Goal: Communication & Community: Share content

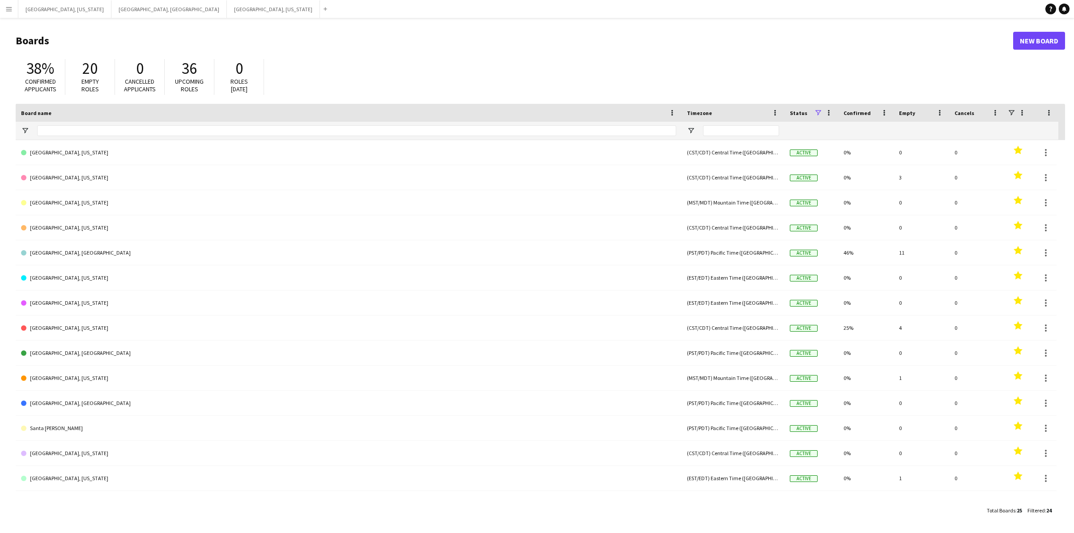
click at [2, 13] on button "Menu" at bounding box center [9, 9] width 18 height 18
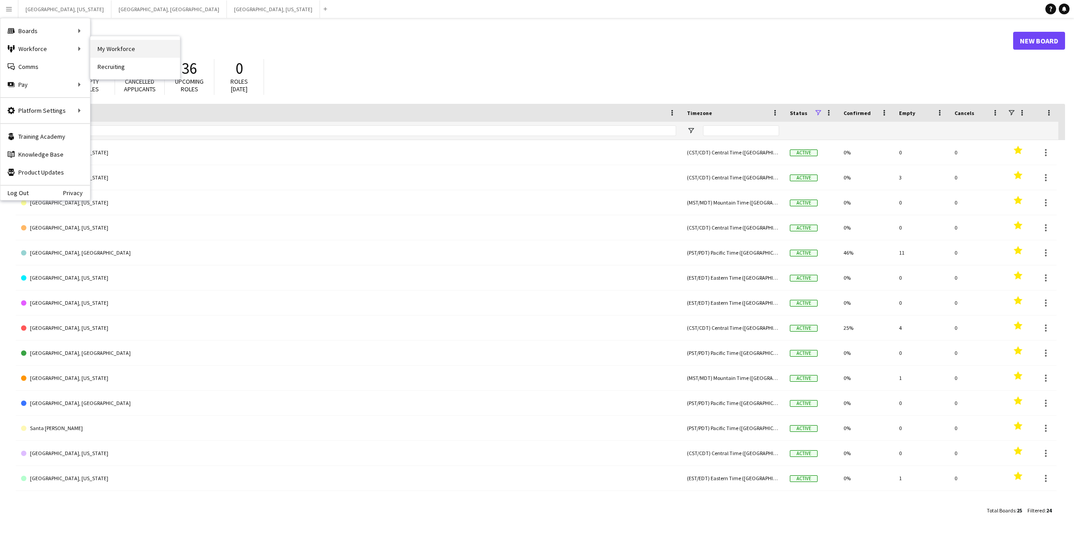
click at [150, 54] on link "My Workforce" at bounding box center [135, 49] width 90 height 18
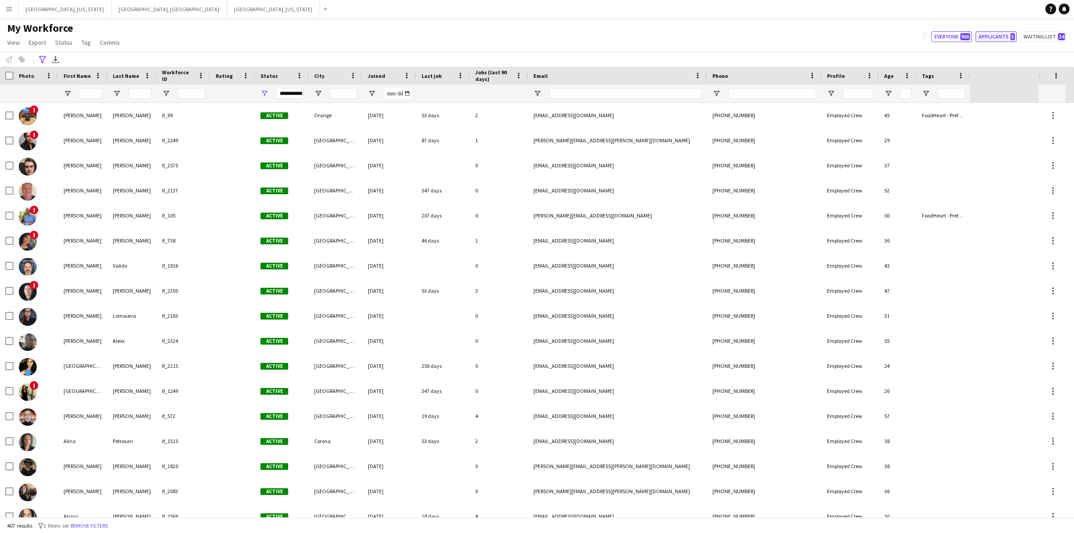
click at [996, 36] on button "Applicants 5" at bounding box center [996, 36] width 41 height 11
type input "**********"
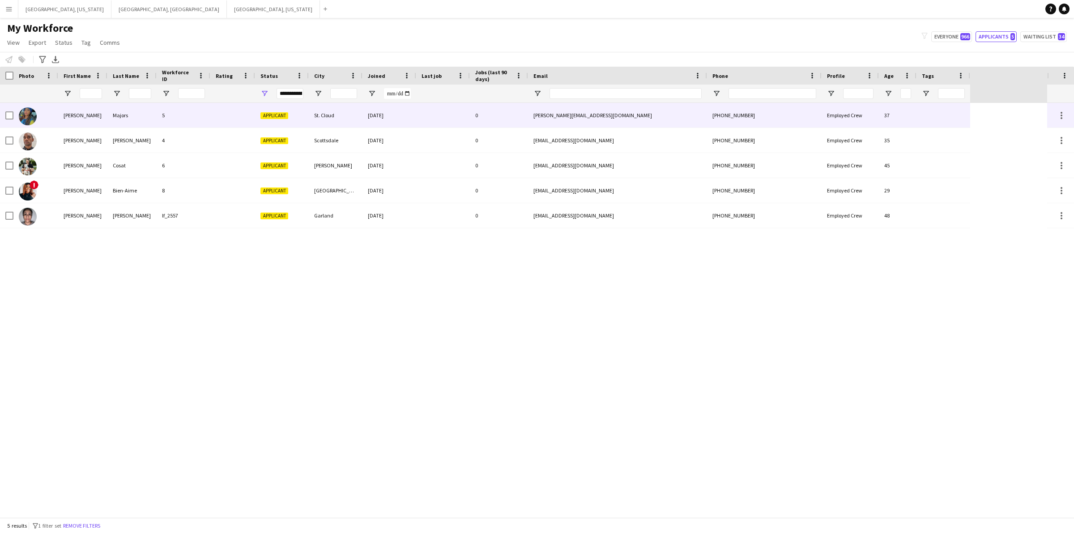
click at [109, 117] on div "Majors" at bounding box center [131, 115] width 49 height 25
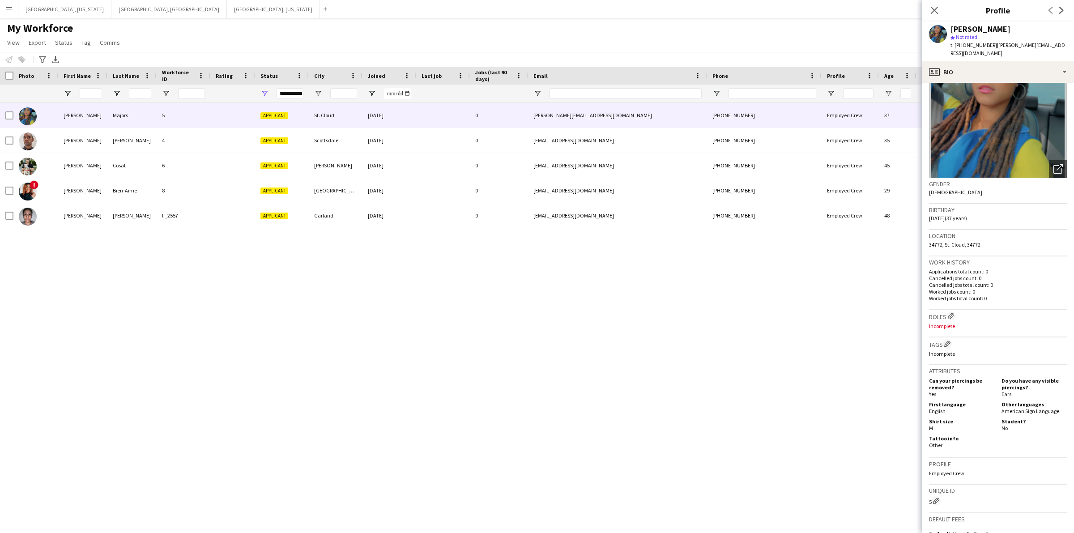
scroll to position [173, 0]
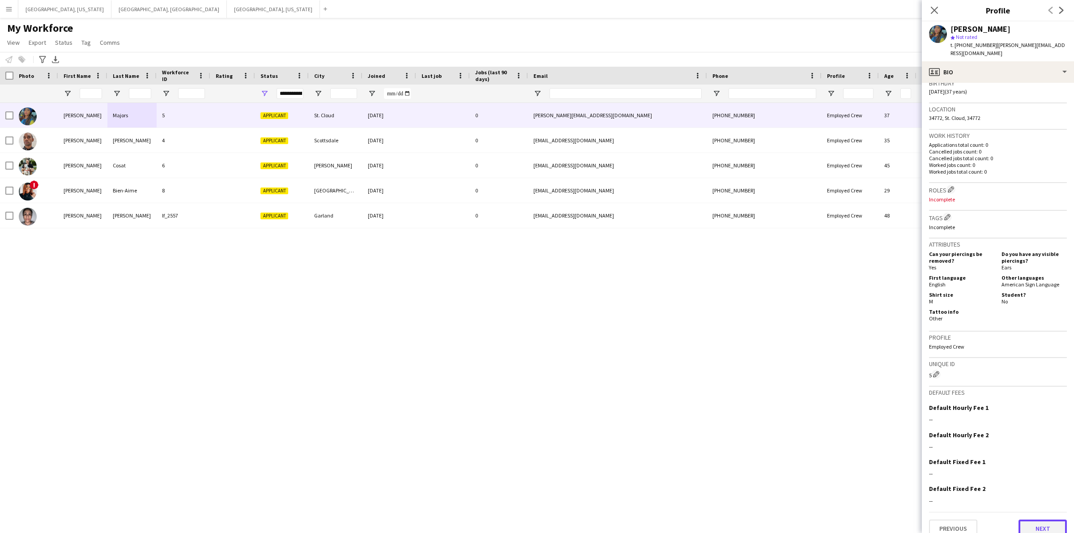
click at [1026, 520] on button "Next" at bounding box center [1043, 529] width 48 height 18
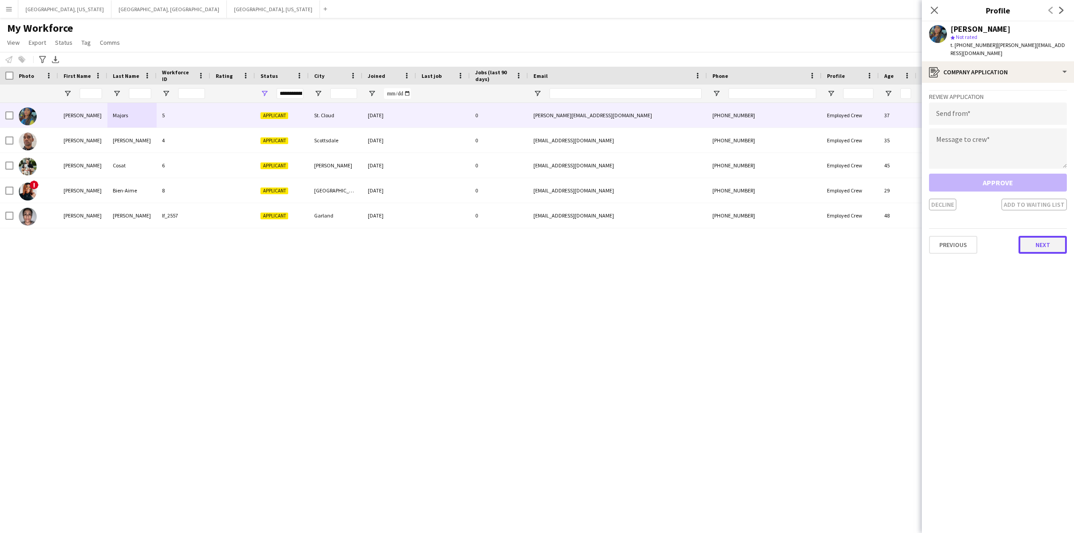
click at [1042, 236] on button "Next" at bounding box center [1043, 245] width 48 height 18
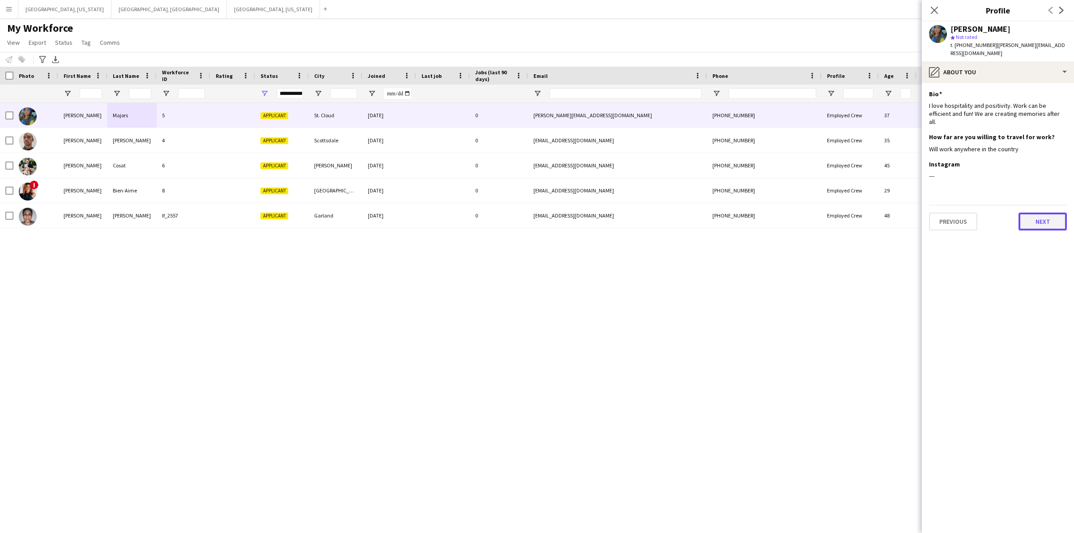
click at [1036, 213] on button "Next" at bounding box center [1043, 222] width 48 height 18
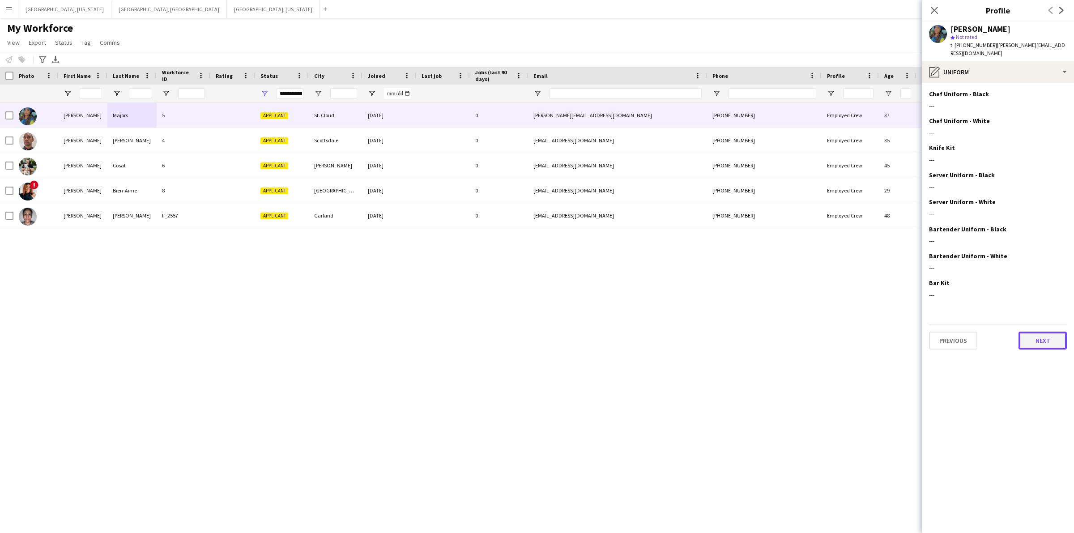
click at [1039, 332] on button "Next" at bounding box center [1043, 341] width 48 height 18
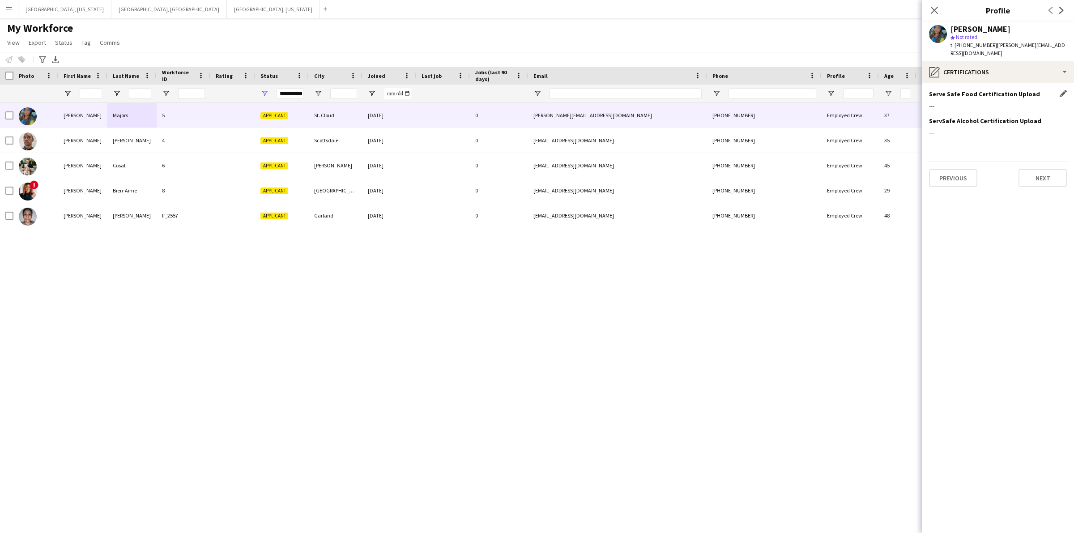
click at [981, 102] on div "---" at bounding box center [998, 106] width 138 height 8
click at [1047, 169] on button "Next" at bounding box center [1043, 178] width 48 height 18
click at [1039, 172] on button "Next" at bounding box center [1043, 178] width 48 height 18
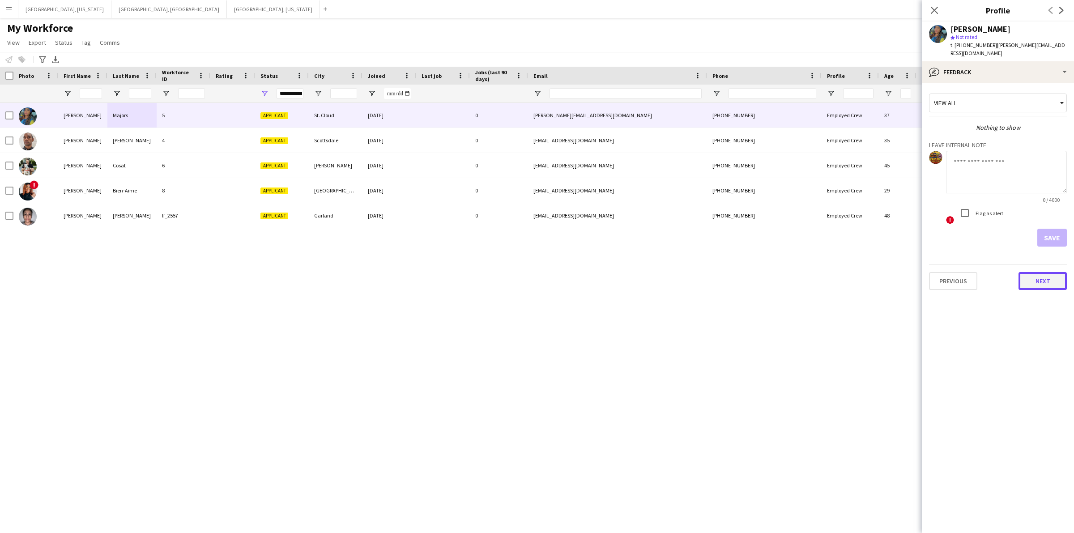
click at [1056, 278] on button "Next" at bounding box center [1043, 281] width 48 height 18
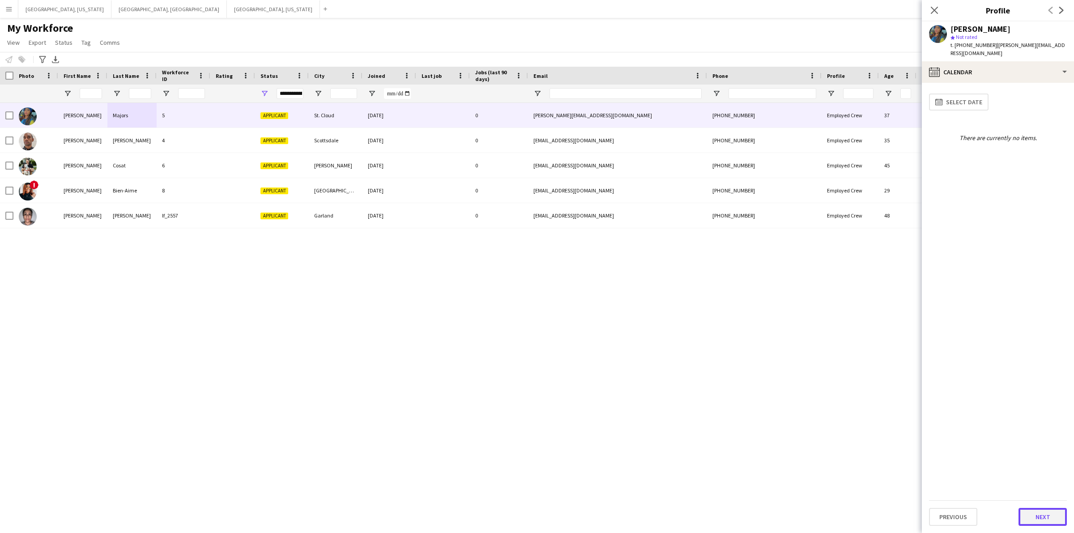
click at [1037, 513] on button "Next" at bounding box center [1043, 517] width 48 height 18
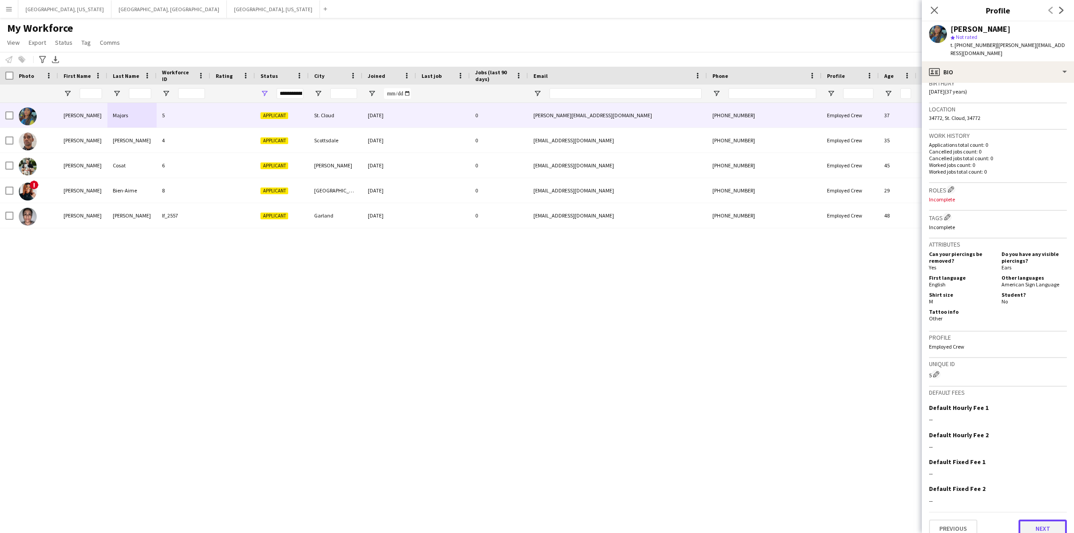
click at [1037, 520] on button "Next" at bounding box center [1043, 529] width 48 height 18
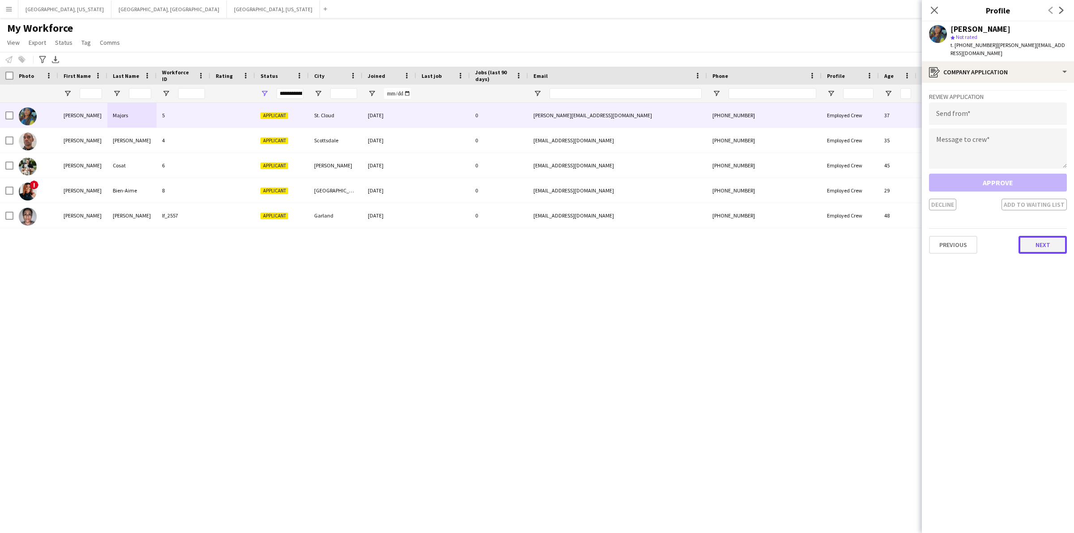
click at [1054, 236] on button "Next" at bounding box center [1043, 245] width 48 height 18
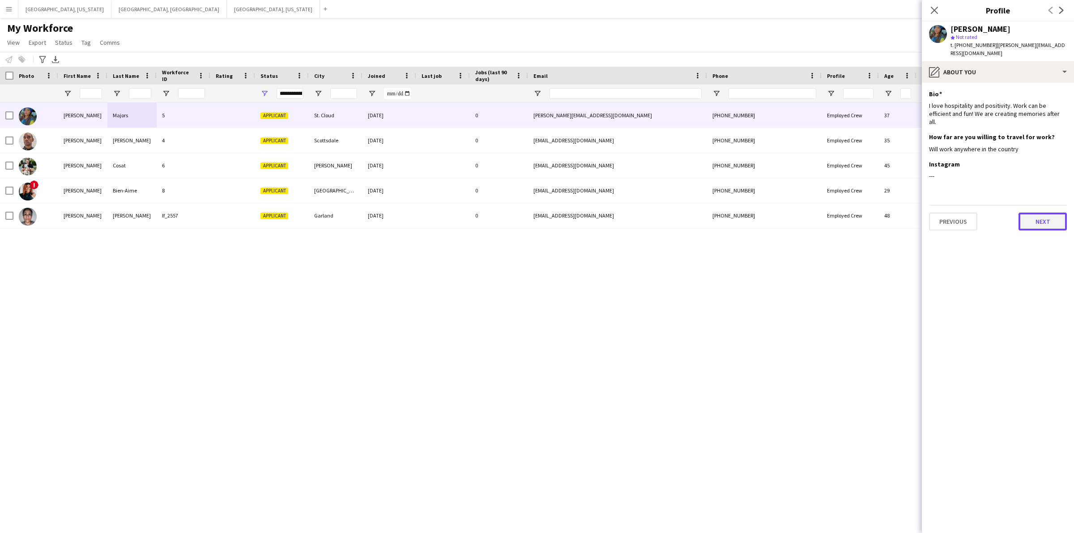
click at [1045, 213] on button "Next" at bounding box center [1043, 222] width 48 height 18
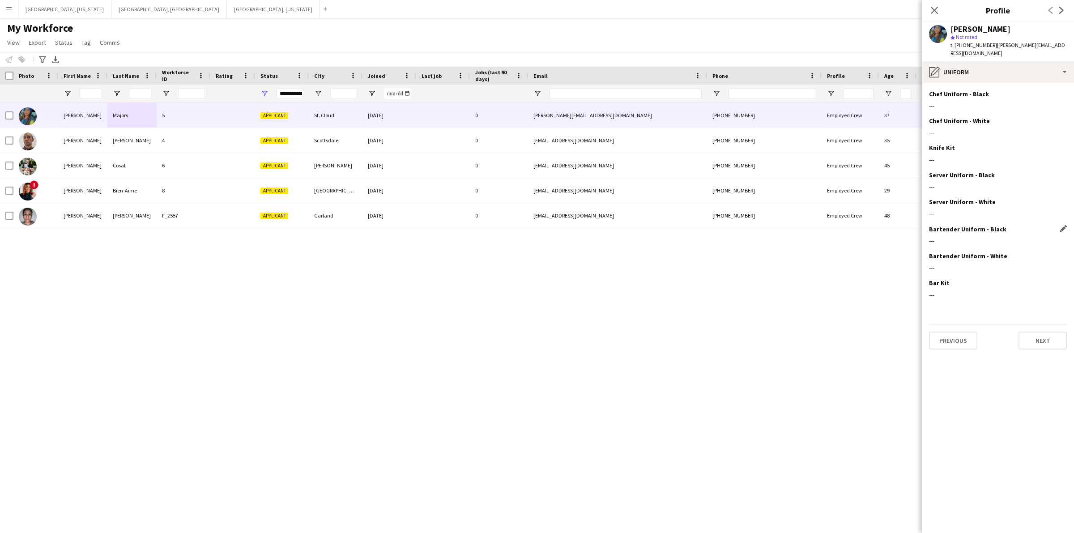
click at [938, 237] on div "---" at bounding box center [998, 241] width 138 height 8
click at [950, 281] on div "Bar Kit Edit this field ---" at bounding box center [998, 292] width 138 height 27
click at [936, 7] on icon "Close pop-in" at bounding box center [934, 10] width 9 height 9
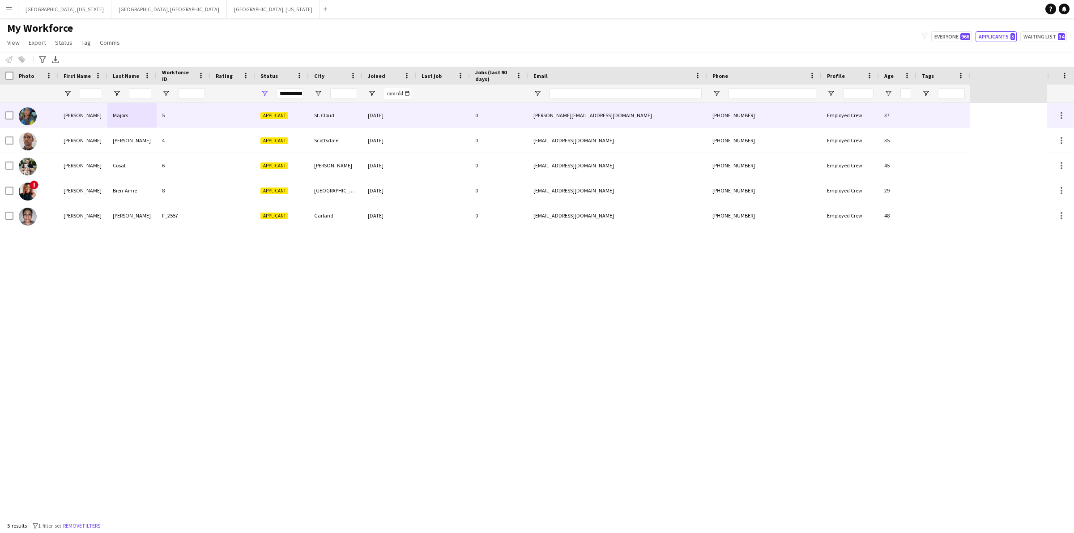
click at [350, 110] on div "St. Cloud" at bounding box center [336, 115] width 54 height 25
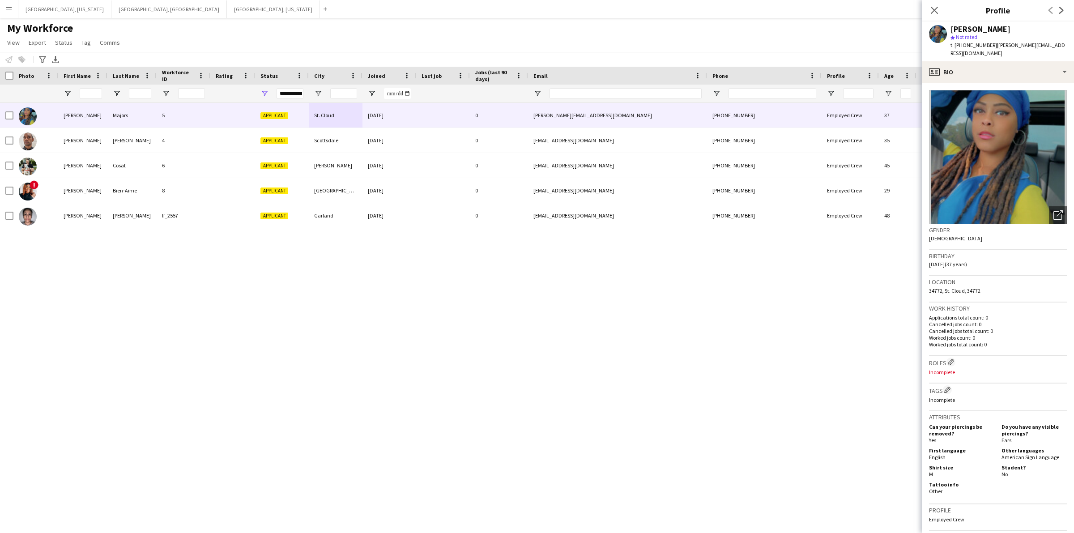
click at [941, 9] on div "Close pop-in" at bounding box center [934, 10] width 25 height 21
click at [932, 8] on icon at bounding box center [934, 10] width 9 height 9
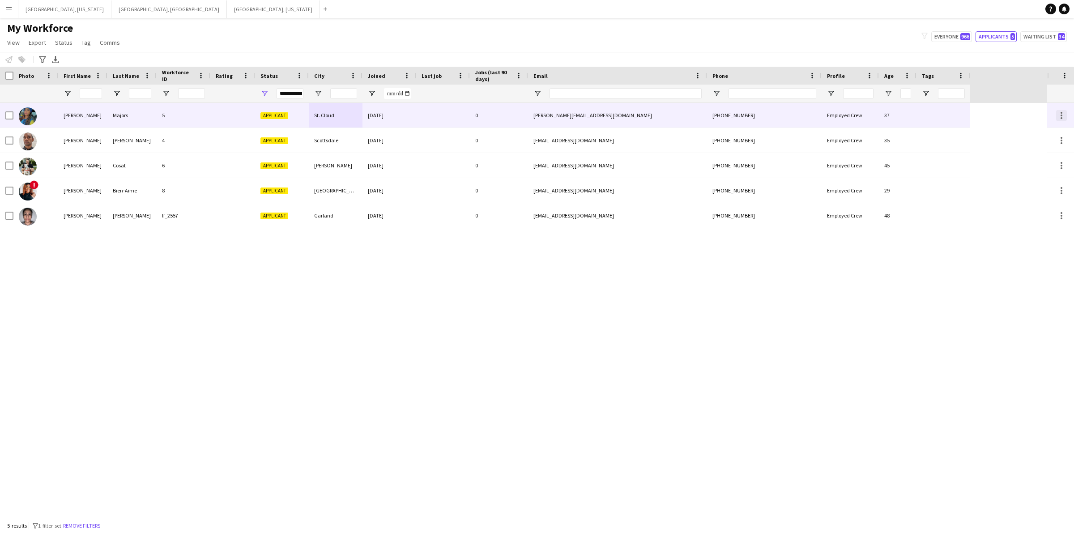
click at [1063, 115] on div at bounding box center [1061, 115] width 11 height 11
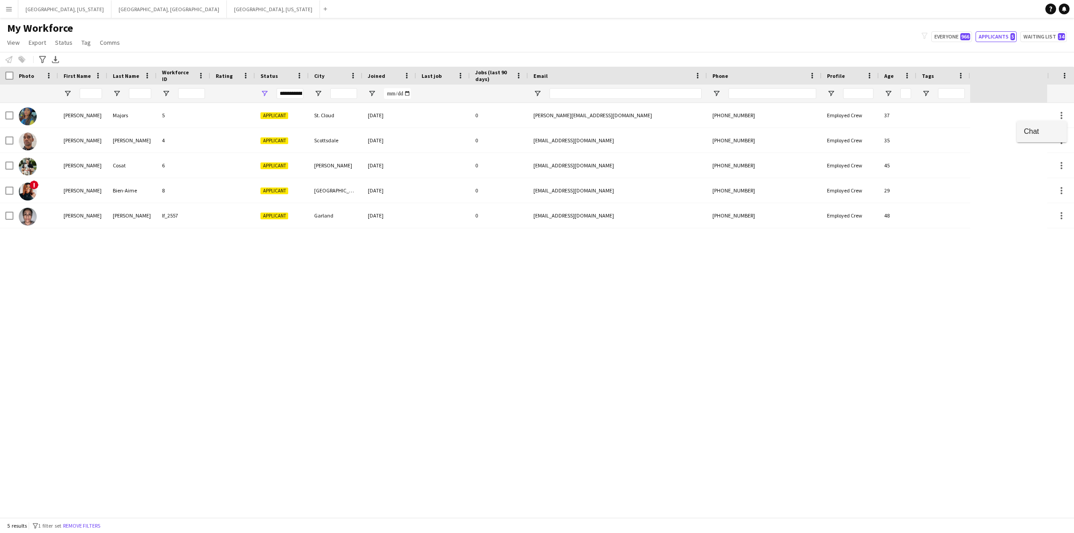
click at [1044, 126] on button "Chat" at bounding box center [1042, 131] width 50 height 21
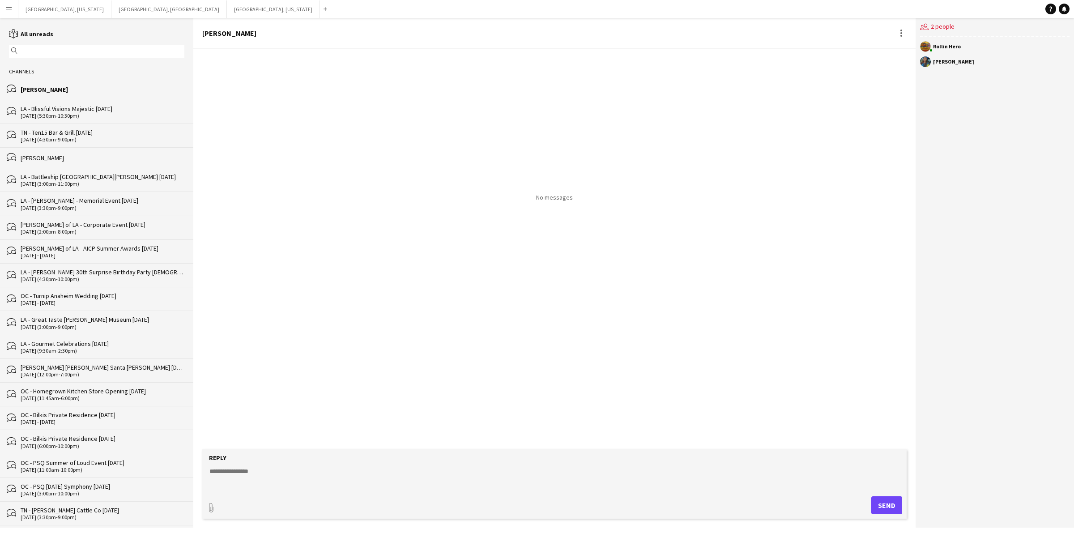
click at [325, 472] on textarea at bounding box center [557, 478] width 696 height 23
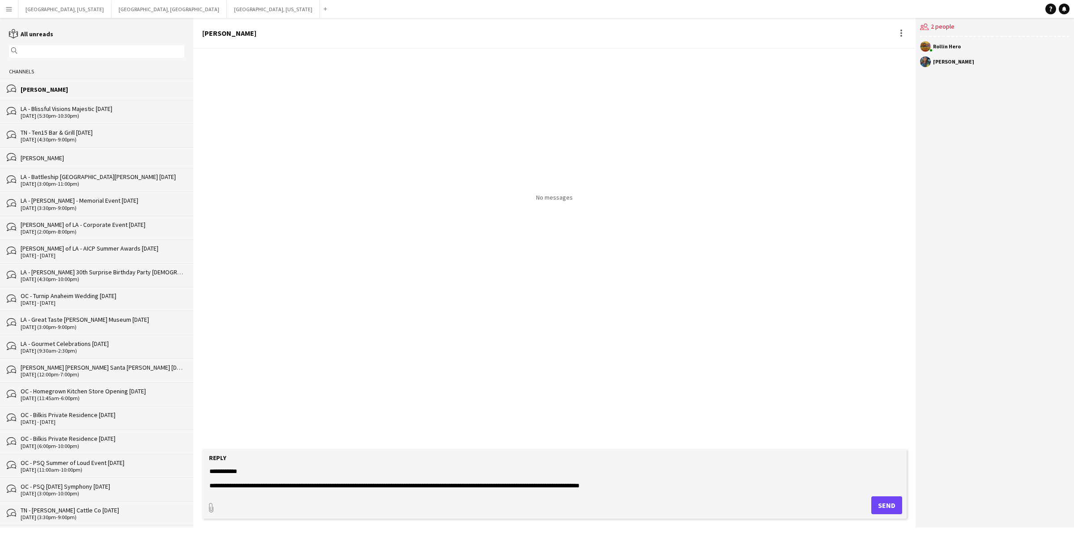
click at [492, 487] on textarea "**********" at bounding box center [557, 478] width 696 height 23
click at [705, 486] on textarea "**********" at bounding box center [557, 478] width 696 height 23
type textarea "**********"
click at [897, 503] on button "Send" at bounding box center [887, 505] width 31 height 18
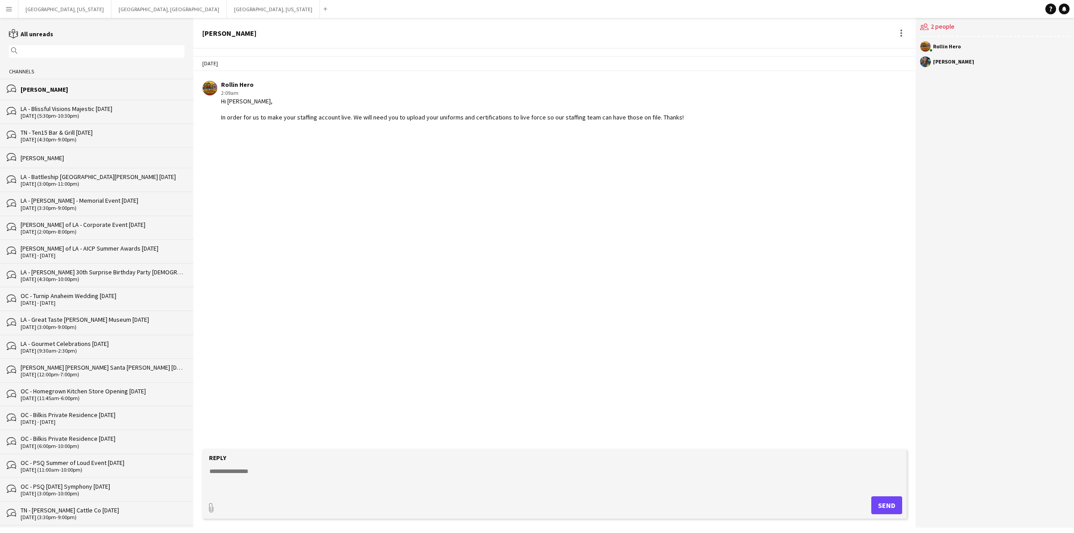
click at [9, 6] on app-icon "Menu" at bounding box center [8, 8] width 7 height 7
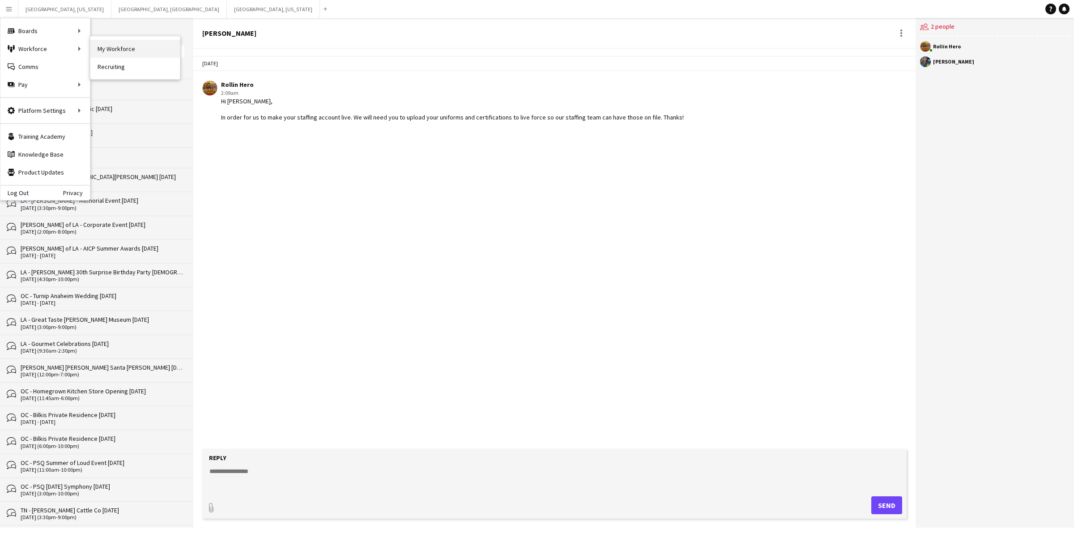
click at [123, 50] on link "My Workforce" at bounding box center [135, 49] width 90 height 18
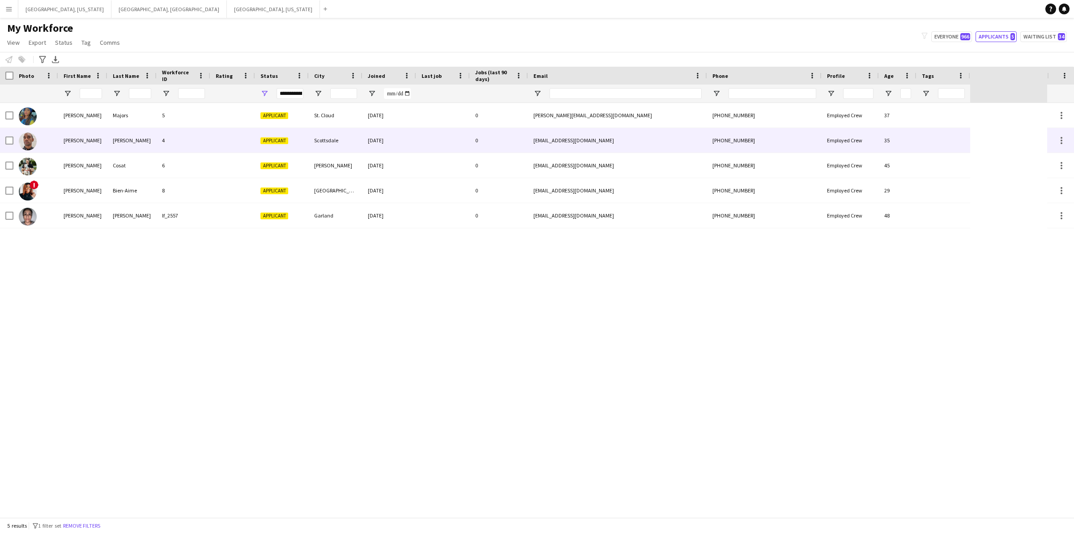
click at [90, 131] on div "[PERSON_NAME]" at bounding box center [82, 140] width 49 height 25
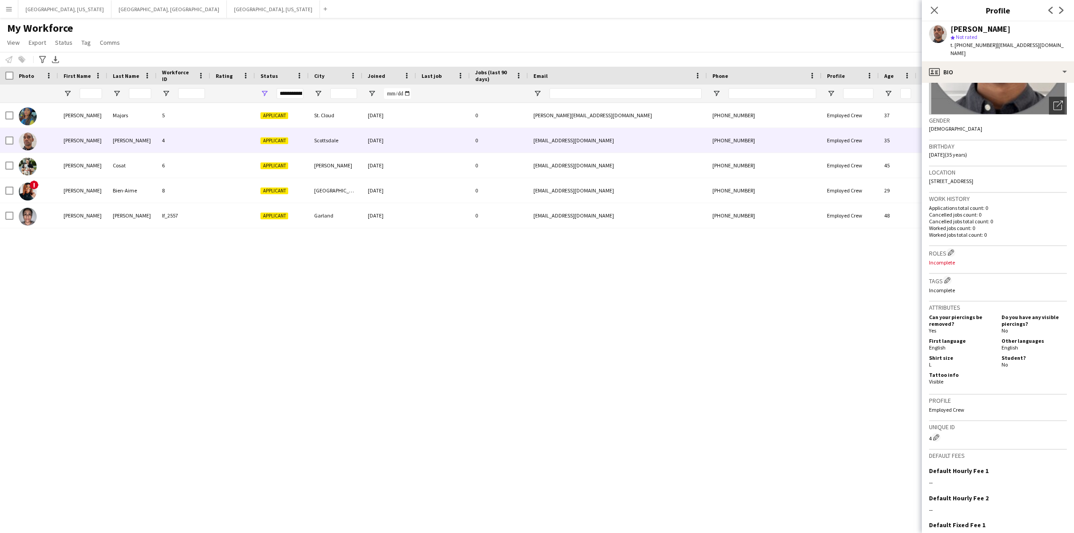
scroll to position [173, 0]
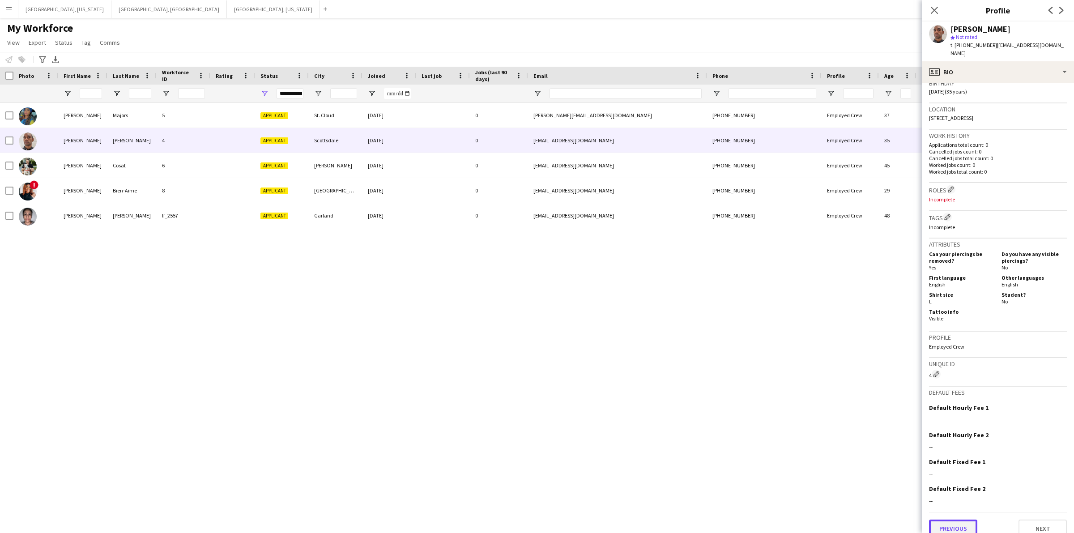
click at [965, 520] on button "Previous" at bounding box center [953, 529] width 48 height 18
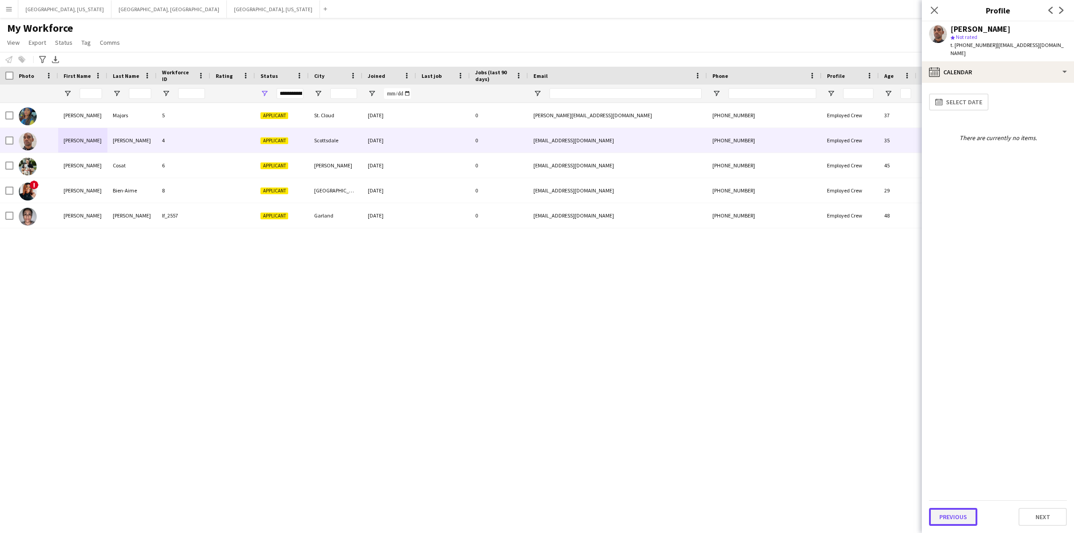
click at [957, 511] on button "Previous" at bounding box center [953, 517] width 48 height 18
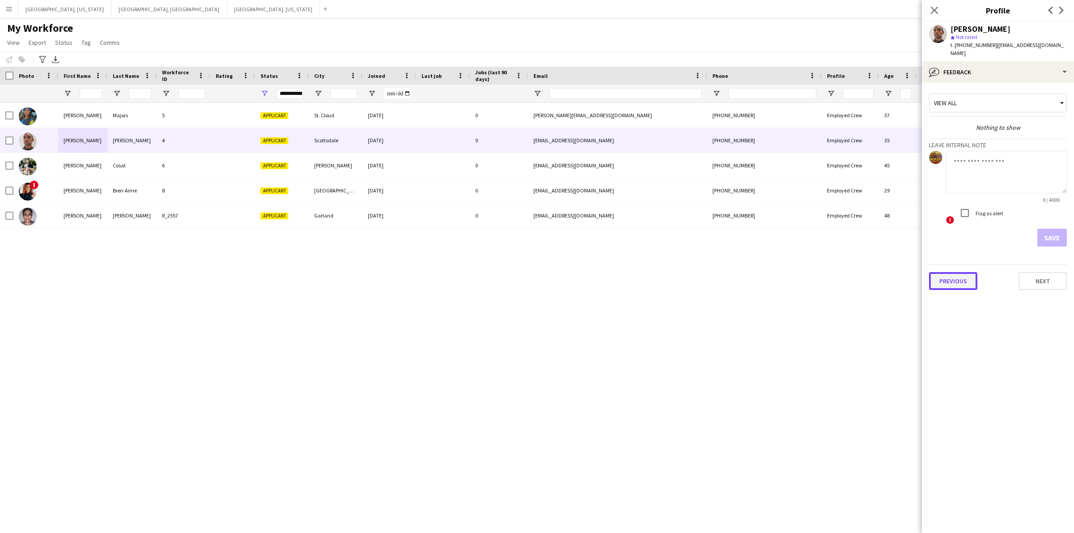
click at [958, 277] on button "Previous" at bounding box center [953, 281] width 48 height 18
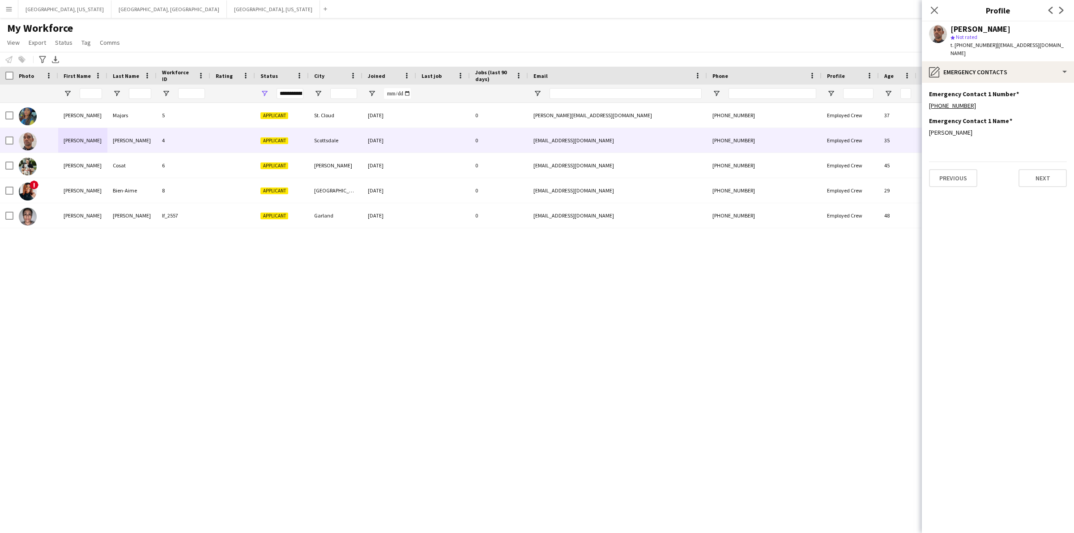
click at [956, 162] on div "Previous Next" at bounding box center [998, 175] width 138 height 26
click at [956, 169] on button "Previous" at bounding box center [953, 178] width 48 height 18
click at [949, 169] on button "Previous" at bounding box center [953, 178] width 48 height 18
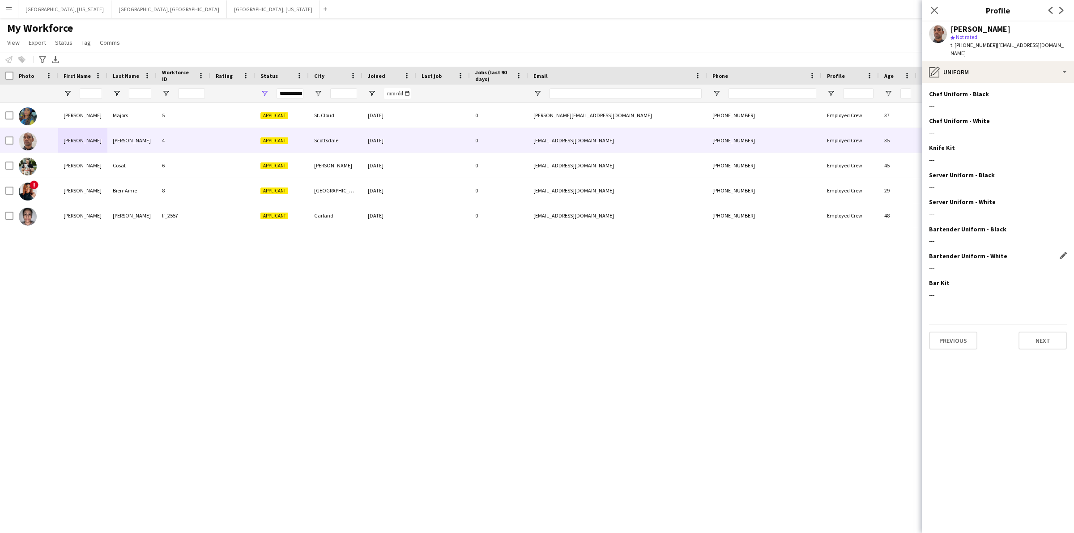
click at [952, 264] on div "---" at bounding box center [998, 268] width 138 height 8
click at [1062, 252] on app-icon "Edit this field" at bounding box center [1063, 255] width 7 height 7
click at [961, 265] on button "Cancel" at bounding box center [964, 271] width 28 height 14
click at [936, 13] on icon at bounding box center [934, 10] width 9 height 9
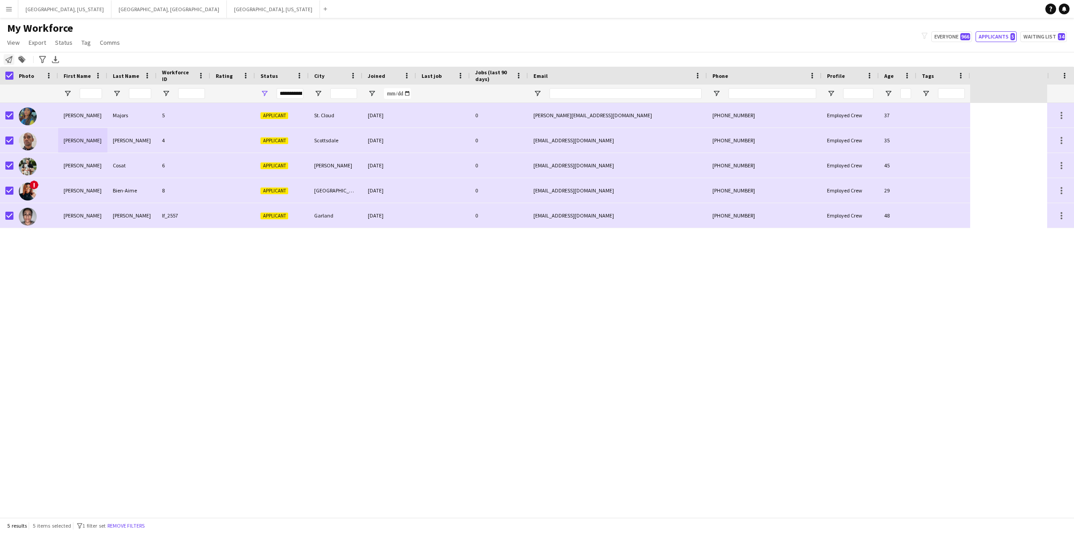
click at [5, 60] on icon "Notify workforce" at bounding box center [8, 59] width 7 height 7
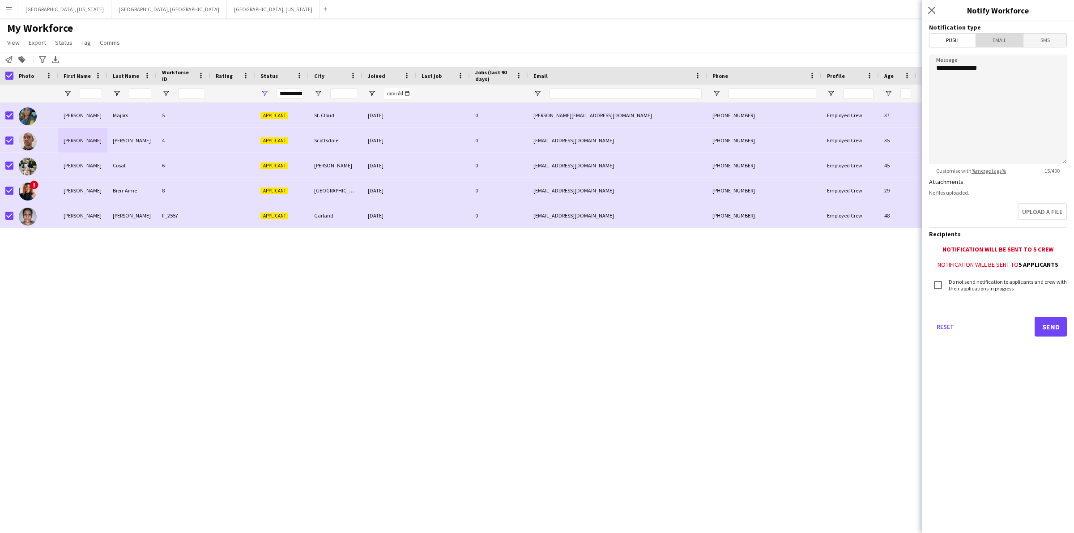
click at [997, 41] on span "Email" at bounding box center [999, 40] width 47 height 13
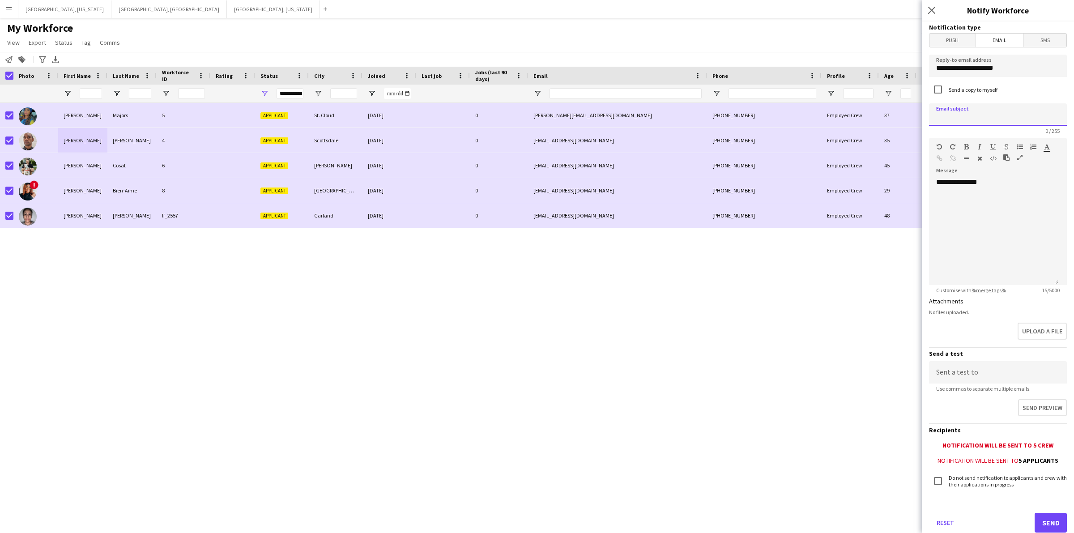
click at [969, 121] on input at bounding box center [998, 114] width 138 height 22
type input "**********"
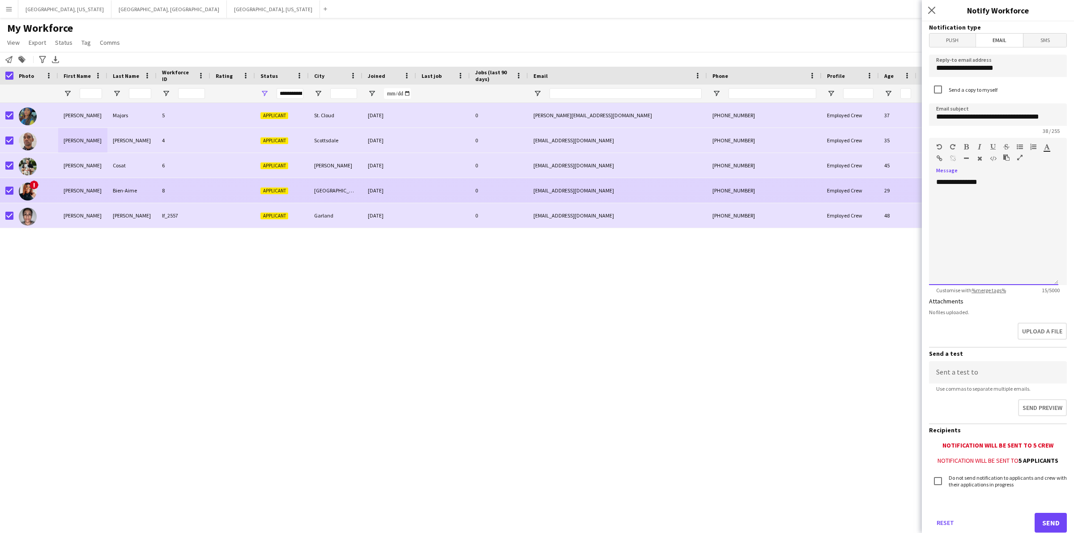
drag, startPoint x: 1012, startPoint y: 191, endPoint x: 905, endPoint y: 186, distance: 106.7
click at [905, 186] on body "Menu Boards Boards Boards All jobs Status Workforce Workforce My Workforce Recr…" at bounding box center [537, 266] width 1074 height 533
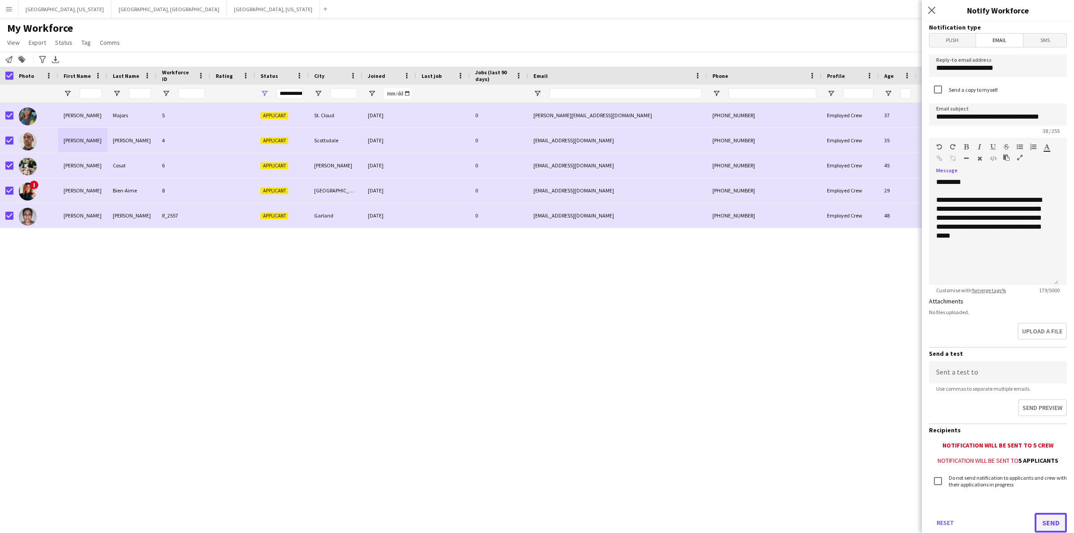
click at [1040, 522] on button "Send" at bounding box center [1051, 523] width 32 height 20
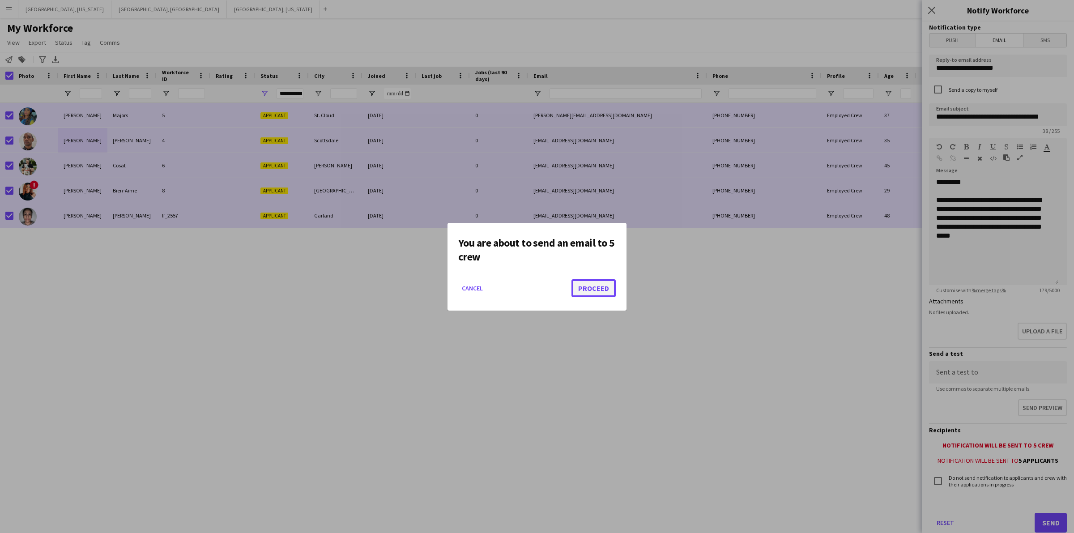
click at [600, 285] on button "Proceed" at bounding box center [594, 288] width 44 height 18
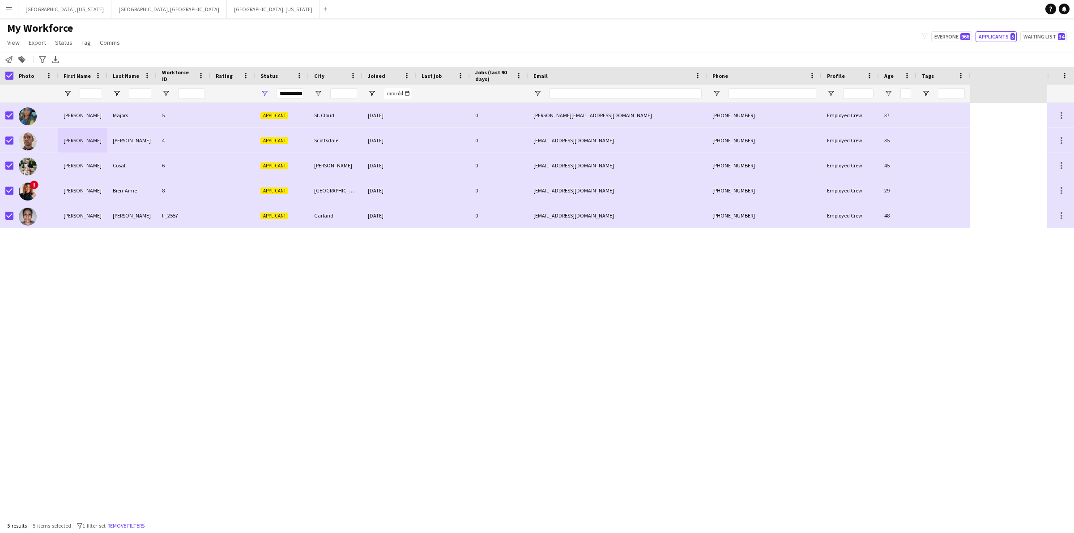
click at [393, 270] on div "[PERSON_NAME] 5 Applicant St. Cloud [DATE] 0 [PERSON_NAME][EMAIL_ADDRESS][DOMAI…" at bounding box center [523, 310] width 1047 height 415
